Goal: Find specific page/section: Find specific page/section

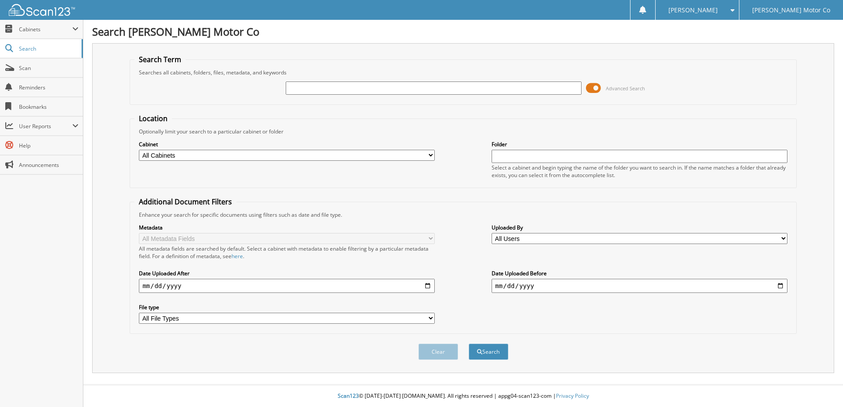
click at [324, 86] on input "text" at bounding box center [434, 88] width 296 height 13
type input "[US_VEHICLE_IDENTIFICATION_NUMBER]"
click at [469, 344] on button "Search" at bounding box center [489, 352] width 40 height 16
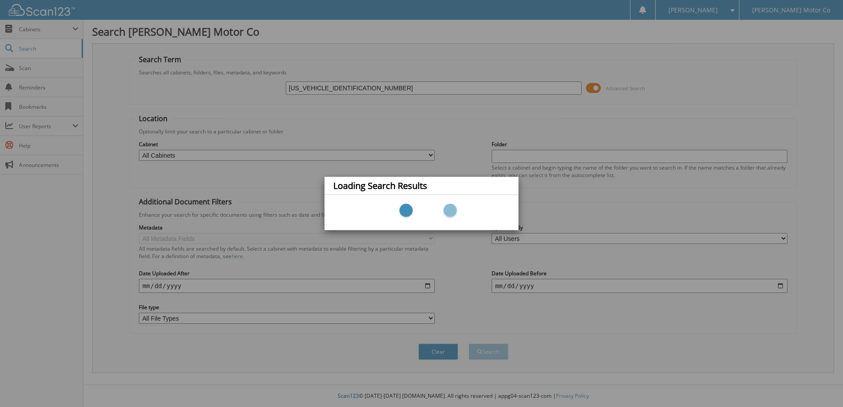
click at [429, 155] on div "Loading Search Results" at bounding box center [421, 203] width 843 height 407
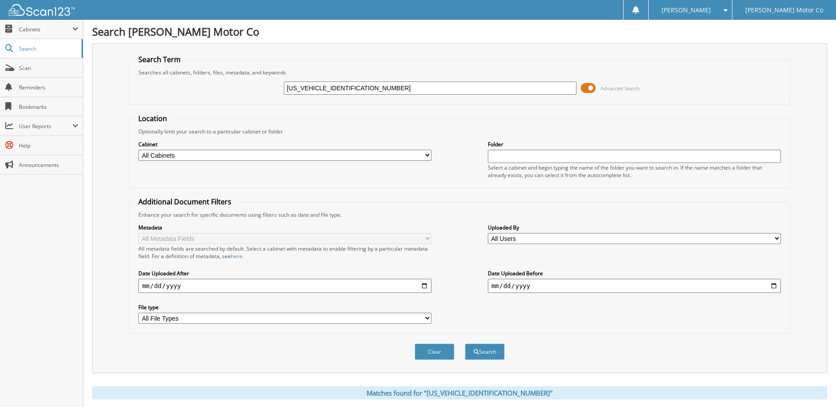
drag, startPoint x: 0, startPoint y: 0, endPoint x: 429, endPoint y: 155, distance: 456.3
click at [429, 155] on select "All Cabinets CAR DEALS CERTIFICATE OF EXEMPTION EICH_FI OLD MAZDA RO OLD SERVIC…" at bounding box center [284, 155] width 293 height 11
select select "26118"
click at [138, 150] on select "All Cabinets CAR DEALS CERTIFICATE OF EXEMPTION EICH_FI OLD MAZDA RO OLD SERVIC…" at bounding box center [284, 155] width 293 height 11
click at [499, 353] on button "Search" at bounding box center [485, 352] width 40 height 16
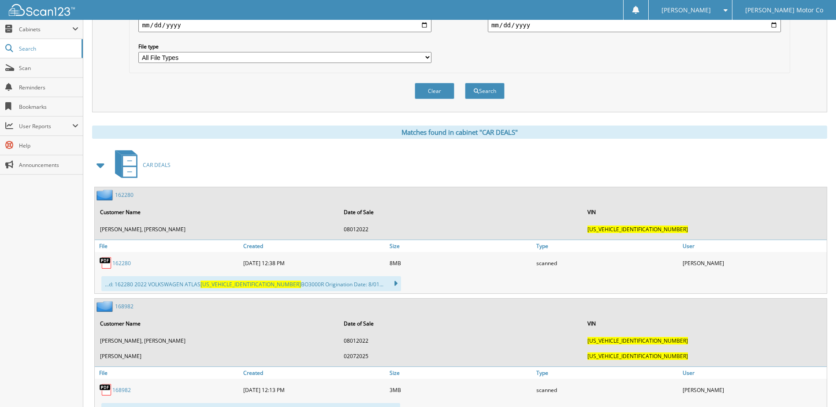
scroll to position [265, 0]
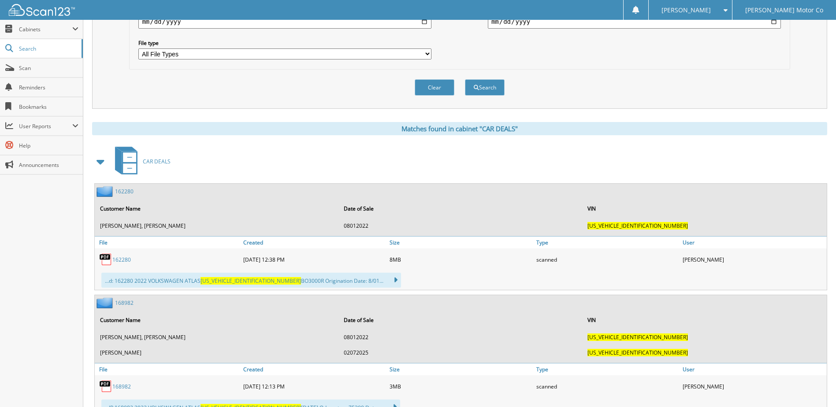
click at [124, 260] on link "162280" at bounding box center [121, 259] width 19 height 7
